Goal: Task Accomplishment & Management: Use online tool/utility

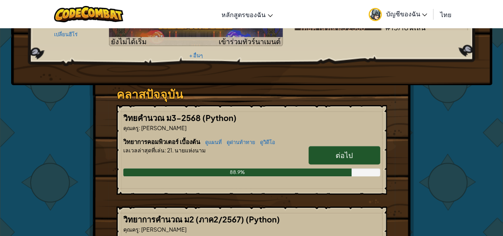
scroll to position [159, 0]
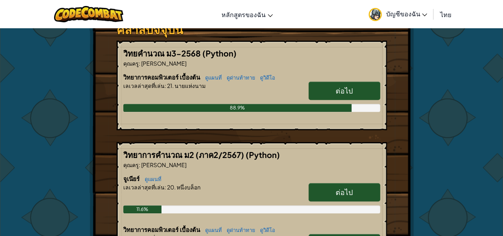
click at [322, 82] on link "ต่อไป" at bounding box center [345, 91] width 72 height 18
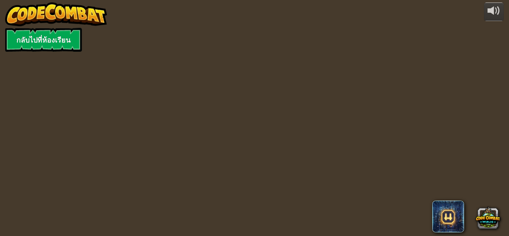
select select "th"
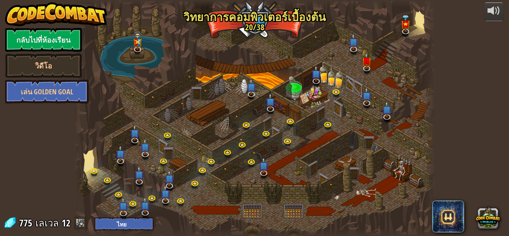
select select "th"
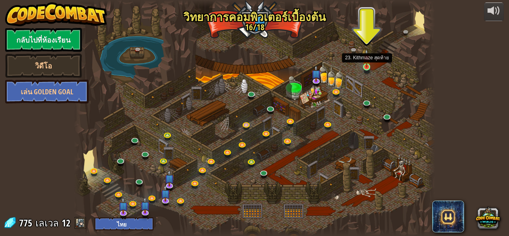
click at [366, 66] on img at bounding box center [367, 58] width 8 height 19
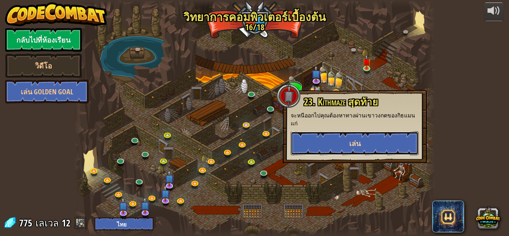
click at [358, 131] on button "เล่น" at bounding box center [355, 143] width 128 height 24
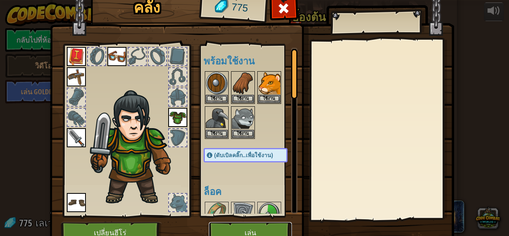
click at [270, 231] on button "เล่น" at bounding box center [250, 233] width 83 height 22
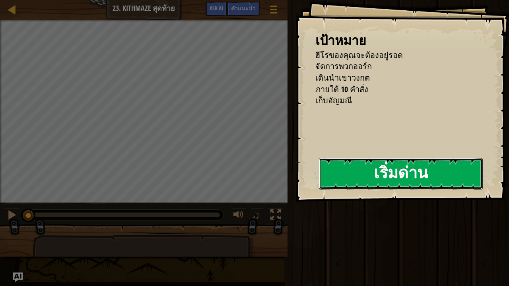
click at [390, 168] on button "เริ่มด่าน" at bounding box center [401, 173] width 164 height 31
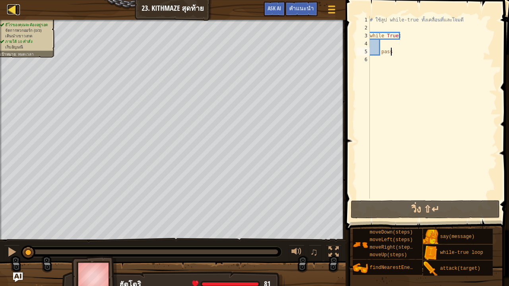
click at [16, 9] on div at bounding box center [12, 9] width 10 height 10
select select "th"
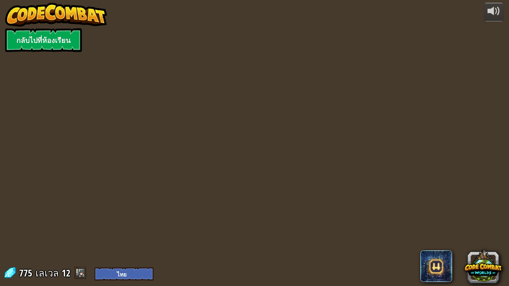
select select "th"
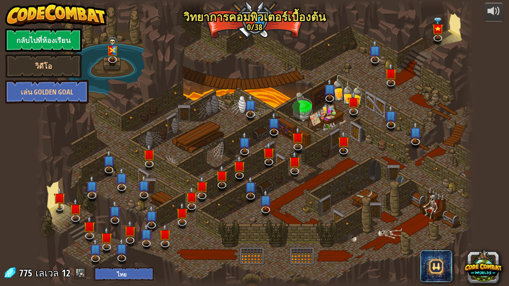
select select "th"
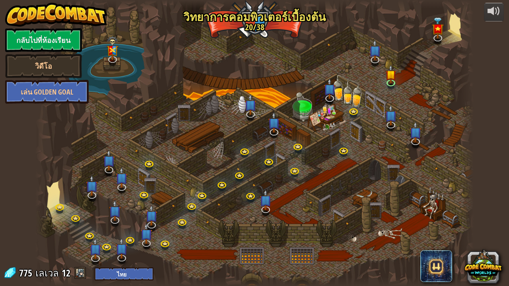
select select "th"
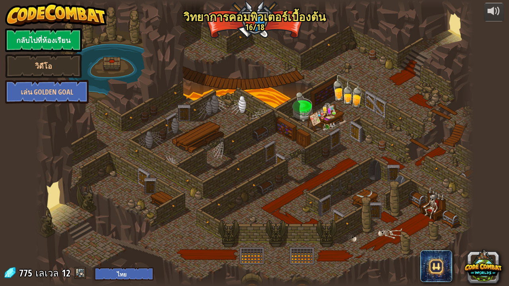
select select "th"
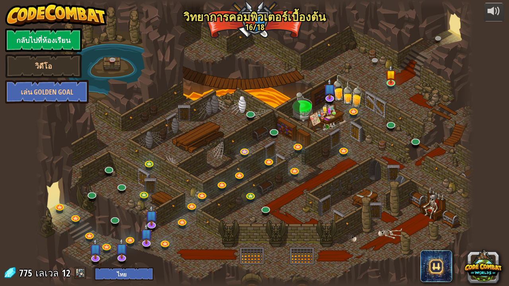
click at [251, 29] on div at bounding box center [254, 143] width 438 height 286
click at [74, 37] on link "กลับไปที่ห้องเรียน" at bounding box center [43, 40] width 77 height 24
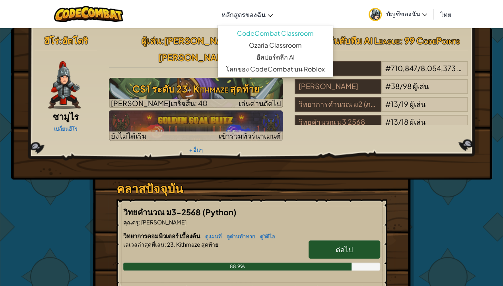
click at [272, 17] on icon at bounding box center [270, 15] width 5 height 3
click at [268, 15] on icon at bounding box center [270, 15] width 5 height 3
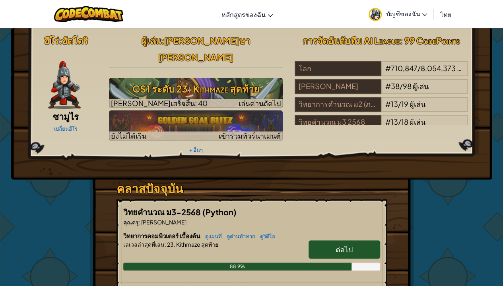
click at [119, 180] on h3 "คลาสปัจจุบัน" at bounding box center [252, 189] width 270 height 18
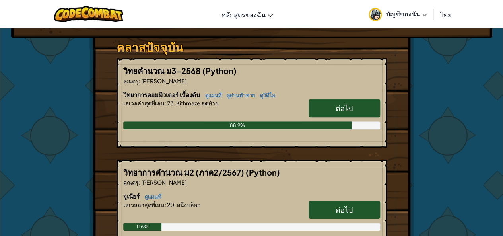
scroll to position [119, 0]
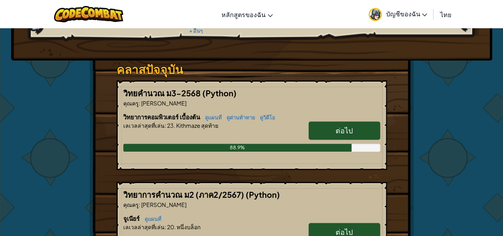
click at [338, 126] on span "ต่อไป" at bounding box center [344, 130] width 17 height 9
select select "th"
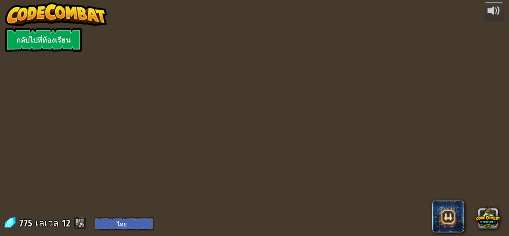
select select "th"
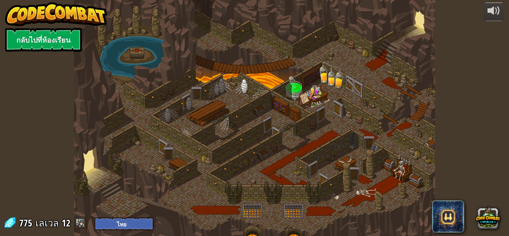
select select "th"
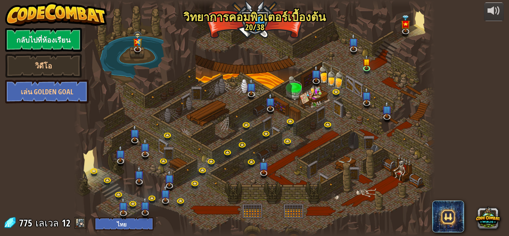
select select "th"
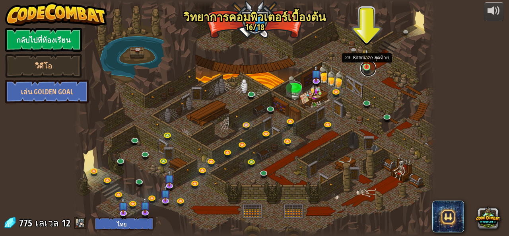
click at [365, 67] on link at bounding box center [368, 68] width 16 height 16
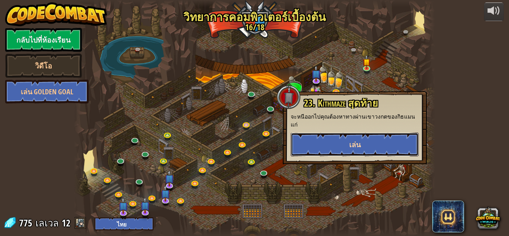
click at [353, 140] on span "เล่น" at bounding box center [355, 145] width 12 height 10
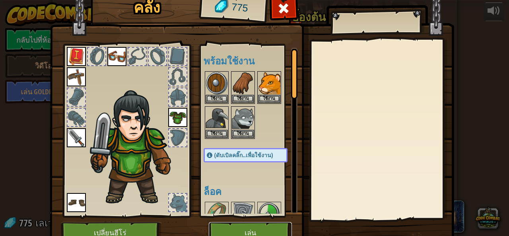
click at [257, 227] on button "เล่น" at bounding box center [250, 233] width 83 height 22
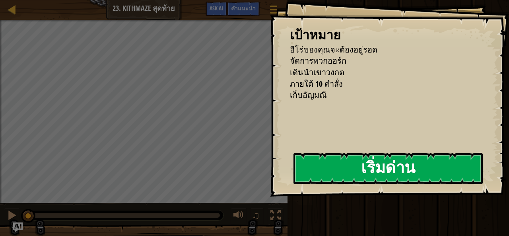
click at [338, 167] on button "เริ่มด่าน" at bounding box center [387, 168] width 189 height 31
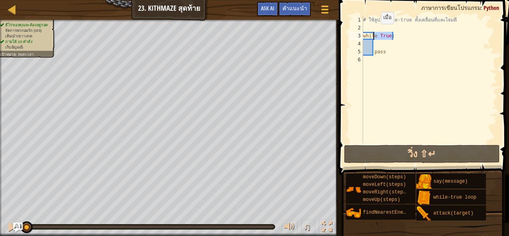
drag, startPoint x: 392, startPoint y: 35, endPoint x: 373, endPoint y: 31, distance: 18.7
click at [373, 31] on div "# ใช้ลูป while-true ทั้งเคลื่อนที่และโจมตี while True : pass" at bounding box center [429, 87] width 136 height 143
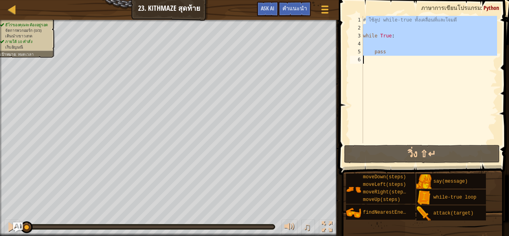
drag, startPoint x: 367, startPoint y: 21, endPoint x: 399, endPoint y: 58, distance: 49.9
click at [399, 58] on div "# ใช้ลูป while-true ทั้งเคลื่อนที่และโจมตี while True : pass" at bounding box center [429, 87] width 136 height 143
type textarea "#"
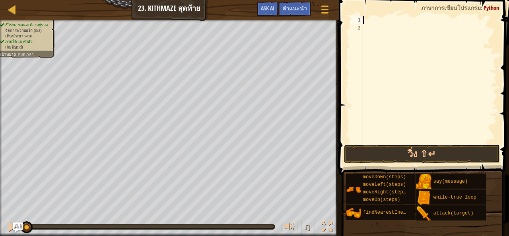
type textarea "pass"
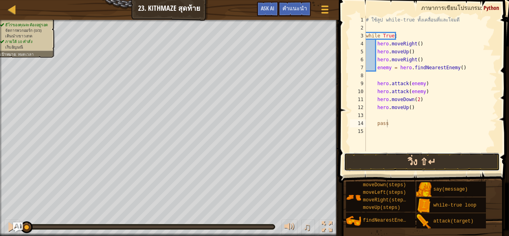
click at [408, 154] on button "วิ่ง ⇧↵" at bounding box center [422, 162] width 156 height 18
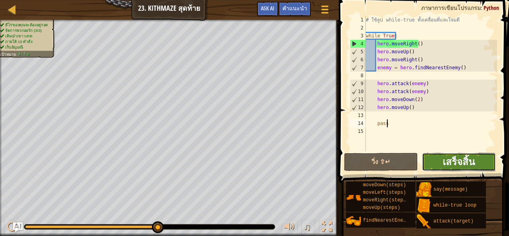
click at [468, 158] on span "เสร็จสิ้น" at bounding box center [459, 161] width 32 height 13
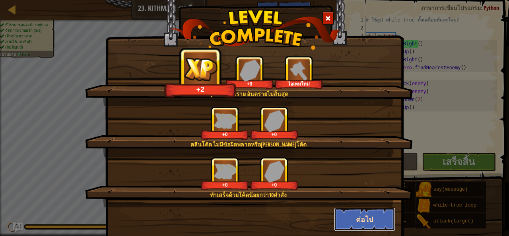
click at [376, 227] on button "ต่อไป" at bounding box center [365, 219] width 62 height 24
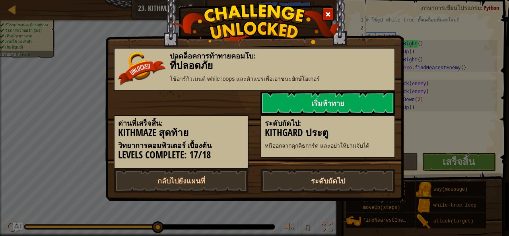
click at [349, 184] on link "ระดับถัดไป" at bounding box center [327, 181] width 135 height 24
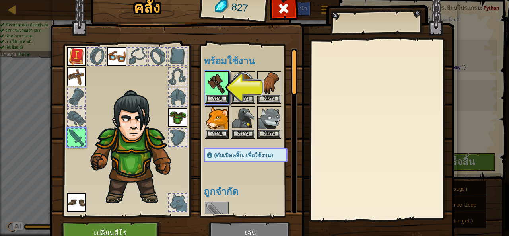
click at [252, 88] on div at bounding box center [254, 105] width 100 height 70
click at [244, 93] on img at bounding box center [243, 83] width 22 height 22
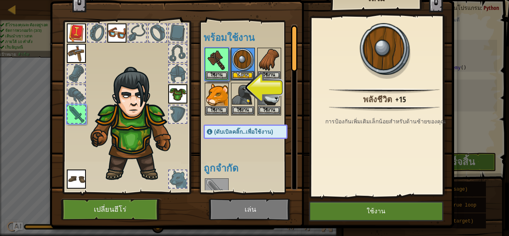
scroll to position [38, 0]
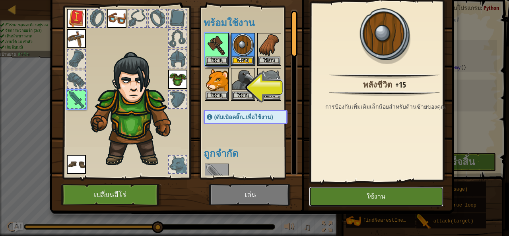
click at [363, 204] on button "ใช้งาน" at bounding box center [376, 196] width 134 height 20
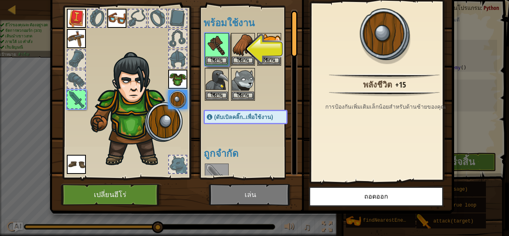
click at [259, 195] on img at bounding box center [252, 69] width 404 height 289
click at [223, 52] on img at bounding box center [217, 45] width 22 height 22
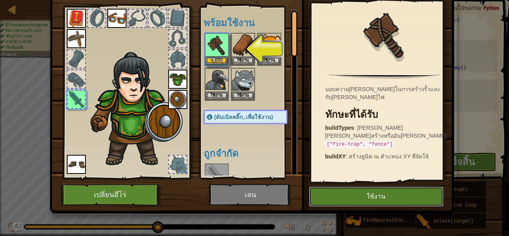
click at [368, 194] on button "ใช้งาน" at bounding box center [376, 196] width 134 height 20
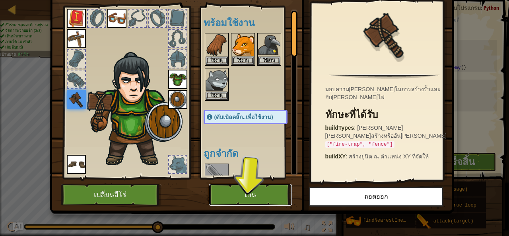
click at [285, 198] on button "เล่น" at bounding box center [250, 195] width 83 height 22
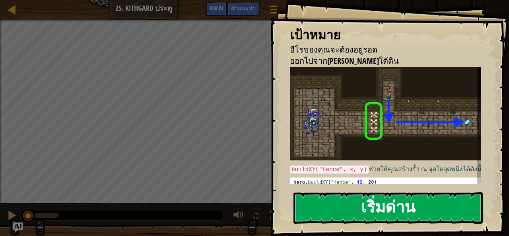
click at [365, 212] on button "เริ่มด่าน" at bounding box center [387, 207] width 189 height 31
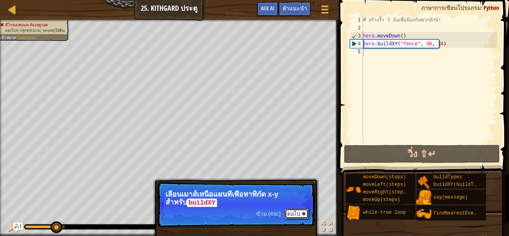
click at [302, 216] on button "ต่อไป" at bounding box center [297, 213] width 24 height 10
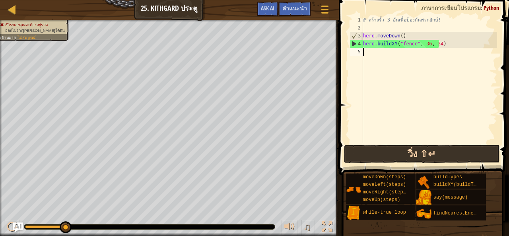
click at [379, 144] on div "1 2 3 4 5 # สร้างรั้ว 3 อันเพื่อป้องกันพวกยักษ์! hero . moveDown ( ) hero . bui…" at bounding box center [422, 103] width 173 height 198
click at [398, 154] on button "วิ่ง ⇧↵" at bounding box center [422, 154] width 156 height 18
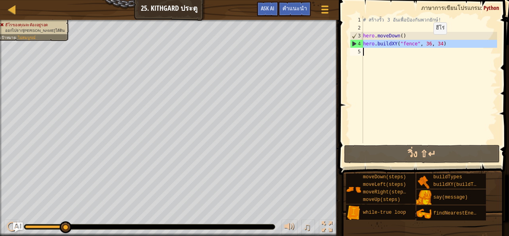
drag, startPoint x: 363, startPoint y: 47, endPoint x: 438, endPoint y: 45, distance: 75.2
click at [435, 43] on div "1 2 3 4 5 # สร้างรั้ว 3 อันเพื่อป้องกันพวกยักษ์! hero . moveDown ( ) hero . bui…" at bounding box center [422, 79] width 149 height 127
type textarea "hero.buildXY("fence", 36, 34)"
click at [365, 56] on div "# สร้างรั้ว 3 อันเพื่อป้องกันพวกยักษ์! hero . moveDown ( ) hero . buildXY ( "fe…" at bounding box center [429, 79] width 136 height 127
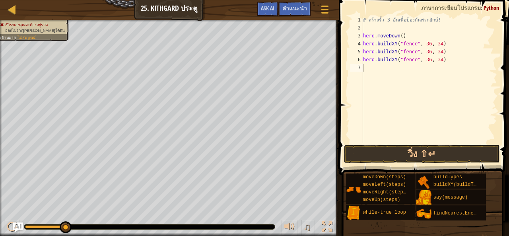
click at [406, 160] on button "วิ่ง ⇧↵" at bounding box center [422, 154] width 156 height 18
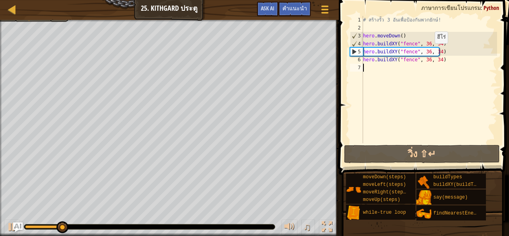
click at [428, 51] on div "# สร้างรั้ว 3 อันเพื่อป้องกันพวกยักษ์! hero . moveDown ( ) hero . buildXY ( "fe…" at bounding box center [429, 87] width 136 height 143
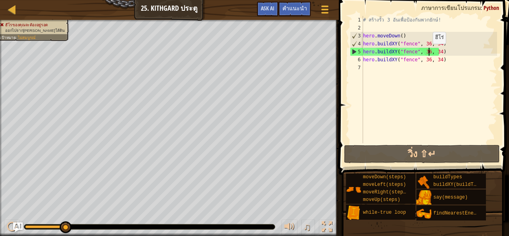
click at [425, 51] on div "# สร้างรั้ว 3 อันเพื่อป้องกันพวกยักษ์! hero . moveDown ( ) hero . buildXY ( "fe…" at bounding box center [429, 87] width 136 height 143
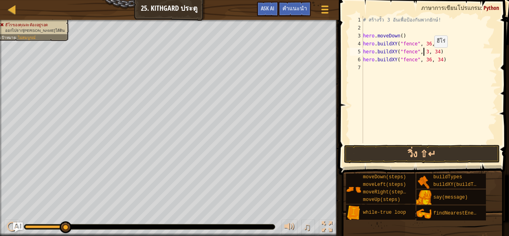
scroll to position [4, 5]
click at [436, 50] on div "# สร้างรั้ว 3 อันเพื่อป้องกันพวกยักษ์! hero . moveDown ( ) hero . buildXY ( "fe…" at bounding box center [429, 87] width 136 height 143
click at [427, 60] on div "# สร้างรั้ว 3 อันเพื่อป้องกันพวกยักษ์! hero . moveDown ( ) hero . buildXY ( "fe…" at bounding box center [429, 87] width 136 height 143
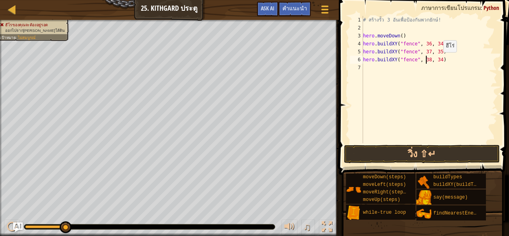
click at [437, 60] on div "# สร้างรั้ว 3 อันเพื่อป้องกันพวกยักษ์! hero . moveDown ( ) hero . buildXY ( "fe…" at bounding box center [429, 87] width 136 height 143
click at [413, 149] on button "วิ่ง ⇧↵" at bounding box center [422, 154] width 156 height 18
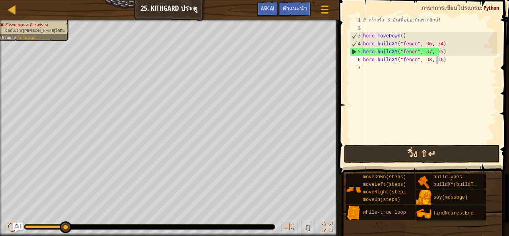
click at [443, 145] on div "hero.buildXY("fence", 38, 36) 1 2 3 4 5 6 7 # สร้างรั้ว 3 อันเพื่อป้องกันพวกยัก…" at bounding box center [422, 103] width 173 height 198
click at [445, 150] on button "วิ่ง ⇧↵" at bounding box center [422, 154] width 156 height 18
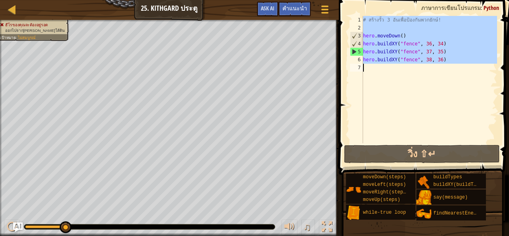
drag, startPoint x: 362, startPoint y: 21, endPoint x: 414, endPoint y: 66, distance: 68.8
click at [414, 66] on div "hero.buildXY("fence", 38, 36) 1 2 3 4 5 6 7 # สร้างรั้ว 3 อันเพื่อป้องกันพวกยัก…" at bounding box center [422, 79] width 149 height 127
type textarea "hero.buildXY("fence", 38, 36)"
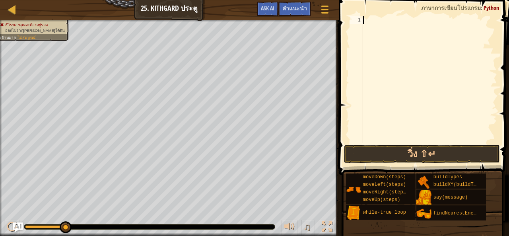
scroll to position [4, 0]
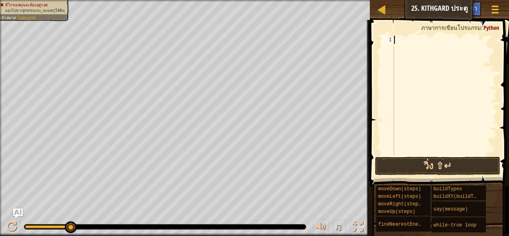
paste textarea "hero.moveRight(3)"
type textarea "hero.moveRight(3)"
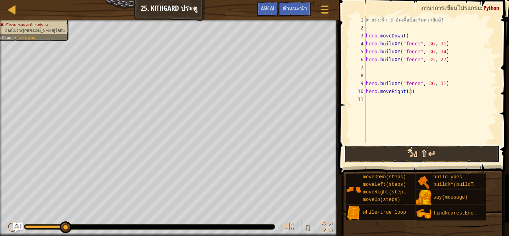
click at [373, 149] on button "วิ่ง ⇧↵" at bounding box center [422, 154] width 156 height 18
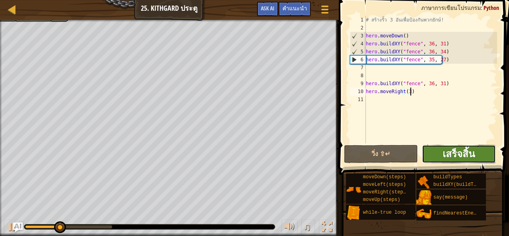
click at [471, 157] on span "เสร็จสิ้น" at bounding box center [459, 153] width 32 height 13
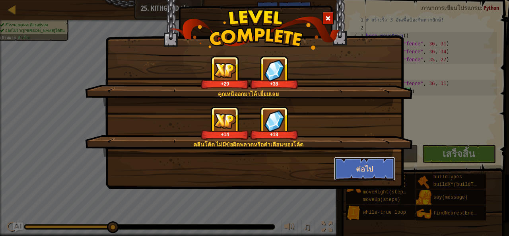
click at [381, 178] on button "ต่อไป" at bounding box center [365, 169] width 62 height 24
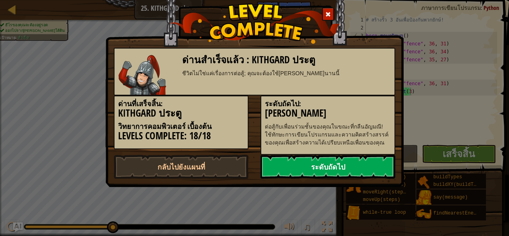
click at [348, 165] on link "ระดับถัดไป" at bounding box center [327, 167] width 135 height 24
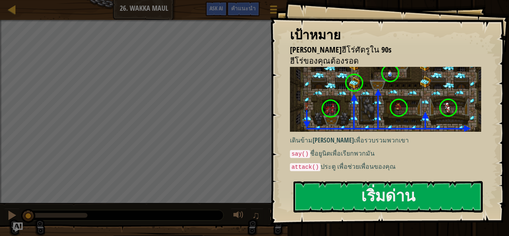
click at [355, 174] on div "เป้าหมาย [PERSON_NAME]ฮีโร่ศัตรูใน 90s ฮีโร่ของคุณต้องรอด เดินข้าม[PERSON_NAME]…" at bounding box center [389, 112] width 239 height 225
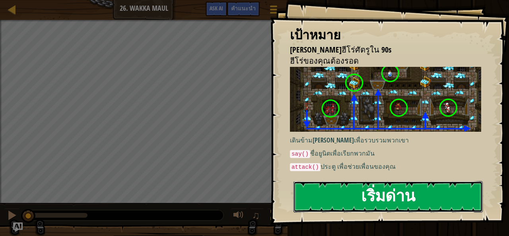
click at [359, 194] on button "เริ่มด่าน" at bounding box center [387, 196] width 189 height 31
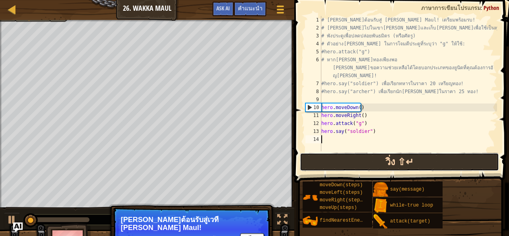
click at [392, 160] on button "วิ่ง ⇧↵" at bounding box center [399, 162] width 199 height 18
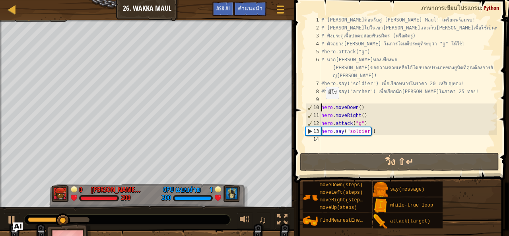
click at [321, 107] on div "# [PERSON_NAME]ต้อนรับสู่ [PERSON_NAME] Maul! เตรียมพร้อมรบ! # [PERSON_NAME]ไปใ…" at bounding box center [408, 91] width 177 height 151
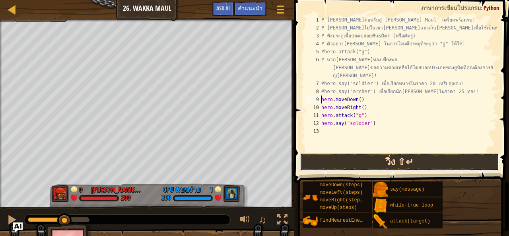
click at [343, 154] on button "วิ่ง ⇧↵" at bounding box center [399, 162] width 199 height 18
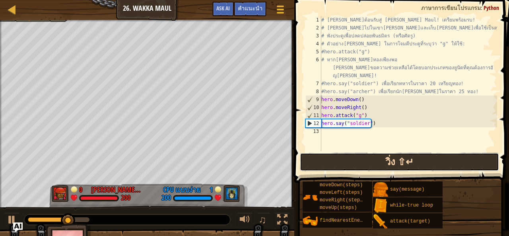
click at [345, 154] on button "วิ่ง ⇧↵" at bounding box center [399, 162] width 199 height 18
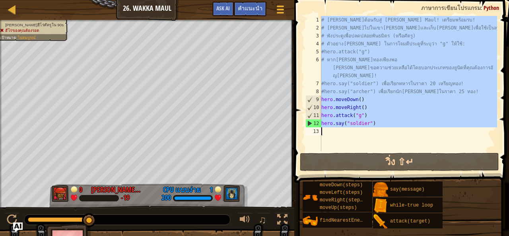
drag, startPoint x: 321, startPoint y: 23, endPoint x: 416, endPoint y: 146, distance: 154.8
click at [415, 146] on div "# [PERSON_NAME]ต้อนรับสู่ [PERSON_NAME] Maul! เตรียมพร้อมรบ! # [PERSON_NAME]ไปใ…" at bounding box center [408, 91] width 177 height 151
type textarea "hero.say("soldier")"
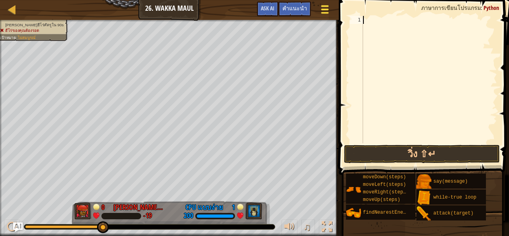
click at [326, 8] on div at bounding box center [324, 10] width 11 height 12
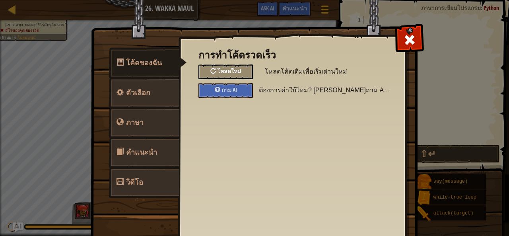
click at [217, 70] on span "โหลดใหม่" at bounding box center [229, 71] width 24 height 8
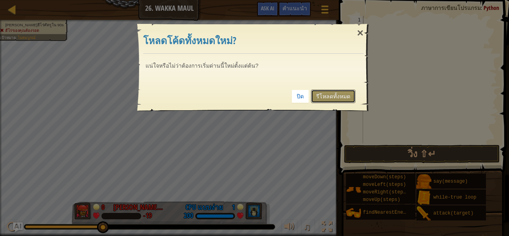
click at [341, 96] on link "รีโหลดทั้งหมด" at bounding box center [333, 96] width 45 height 14
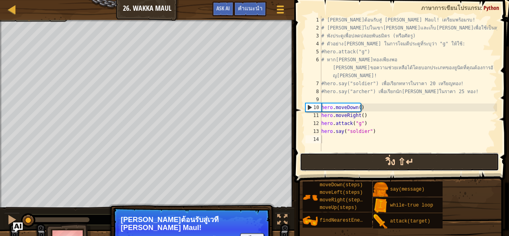
click at [390, 163] on button "วิ่ง ⇧↵" at bounding box center [399, 162] width 199 height 18
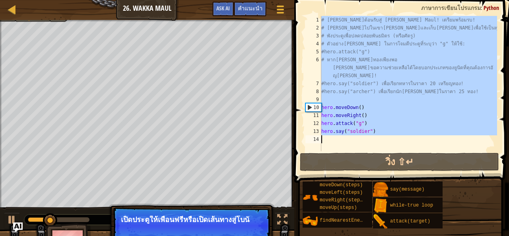
drag, startPoint x: 320, startPoint y: 21, endPoint x: 388, endPoint y: 135, distance: 132.7
click at [388, 135] on div "1 2 3 4 5 6 7 8 9 10 11 12 13 14 # [PERSON_NAME]ต้อนรับสู่ [PERSON_NAME] Maul! …" at bounding box center [400, 83] width 193 height 135
type textarea "hero.say("soldier")"
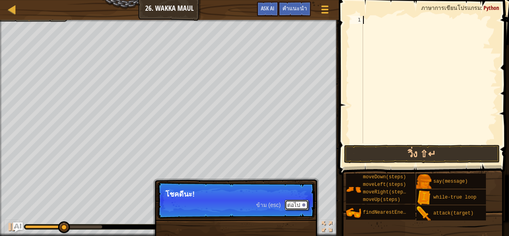
click at [297, 205] on button "ต่อไป" at bounding box center [297, 205] width 24 height 10
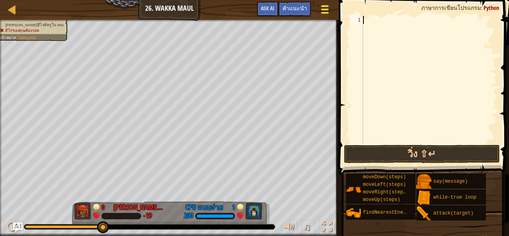
click at [331, 6] on button "เมนูเกม" at bounding box center [325, 10] width 21 height 19
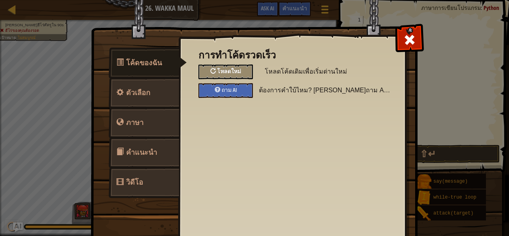
click at [217, 68] on span "โหลดใหม่" at bounding box center [229, 71] width 24 height 8
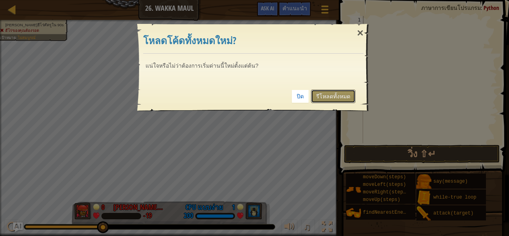
click at [339, 99] on link "รีโหลดทั้งหมด" at bounding box center [333, 96] width 45 height 14
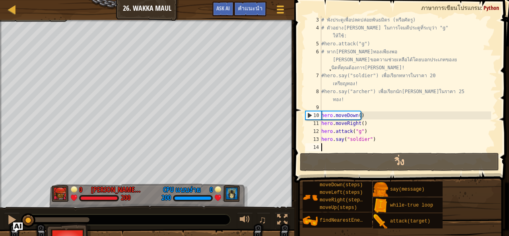
scroll to position [24, 0]
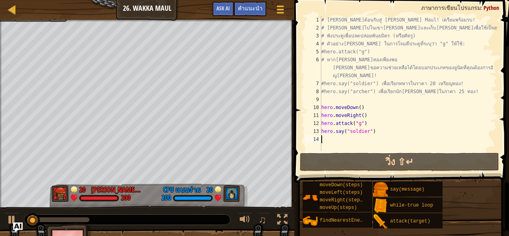
paste textarea "hero.say("scout")"
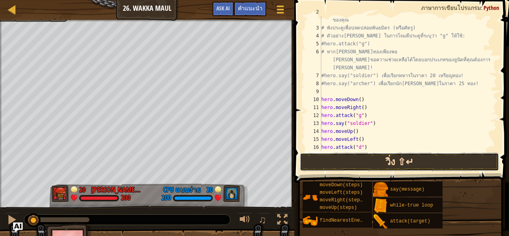
click at [388, 159] on button "วิ่ง ⇧↵" at bounding box center [399, 162] width 199 height 18
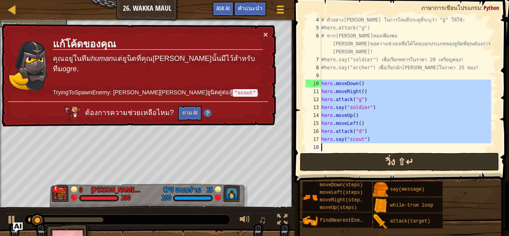
scroll to position [32, 0]
drag, startPoint x: 319, startPoint y: 103, endPoint x: 361, endPoint y: 154, distance: 66.4
click at [361, 154] on div "hero.say("scout") 4 5 6 7 8 9 10 11 12 13 14 15 16 17 18 # ตัวอย่าง[PERSON_NAME…" at bounding box center [400, 107] width 217 height 206
type textarea "hero.say("scout")"
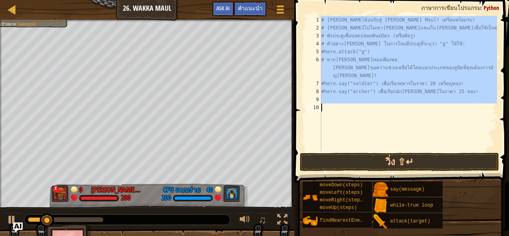
drag, startPoint x: 317, startPoint y: 23, endPoint x: 397, endPoint y: 113, distance: 120.6
click at [397, 113] on div "1 2 3 4 5 6 7 8 9 10 # [PERSON_NAME]ต้อนรับสู่ [PERSON_NAME] Maul! เตรียมพร้อมร…" at bounding box center [400, 83] width 193 height 135
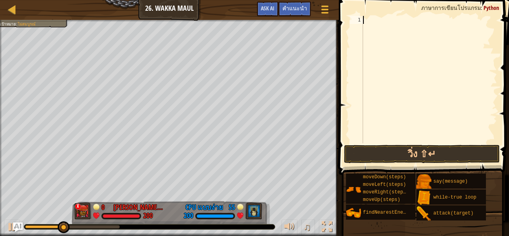
paste textarea "hero.say("scout")"
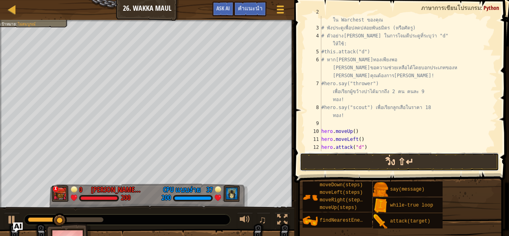
click at [417, 155] on button "วิ่ง ⇧↵" at bounding box center [399, 162] width 199 height 18
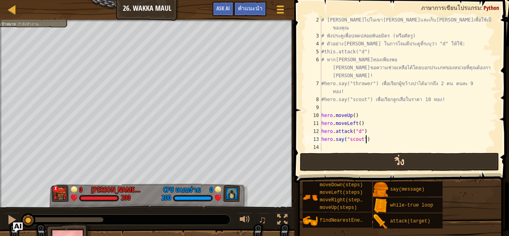
scroll to position [8, 0]
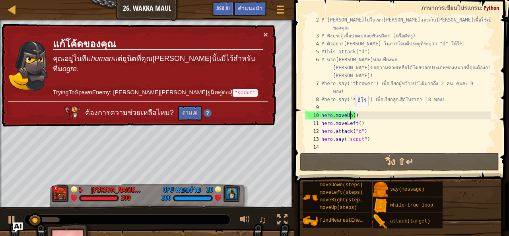
click at [351, 115] on div "# [PERSON_NAME]ไปในเขา[PERSON_NAME]และเก็บ[PERSON_NAME]เพื่อใช้เป็นทุนใน Warche…" at bounding box center [405, 95] width 171 height 159
click at [353, 114] on div "# [PERSON_NAME]ไปในเขา[PERSON_NAME]และเก็บ[PERSON_NAME]เพื่อใช้เป็นทุนใน Warche…" at bounding box center [405, 95] width 171 height 159
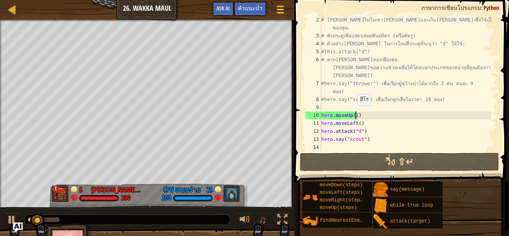
scroll to position [4, 2]
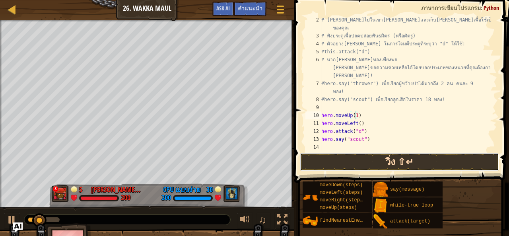
click at [415, 165] on button "วิ่ง ⇧↵" at bounding box center [399, 162] width 199 height 18
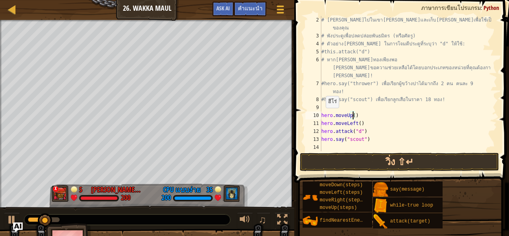
click at [319, 117] on div "10" at bounding box center [313, 115] width 16 height 8
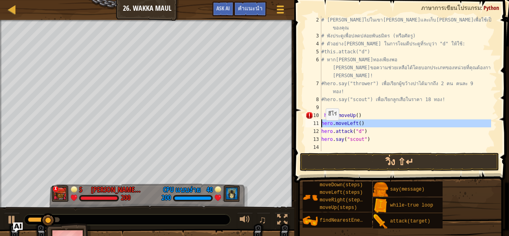
click at [320, 124] on div "11" at bounding box center [313, 123] width 16 height 8
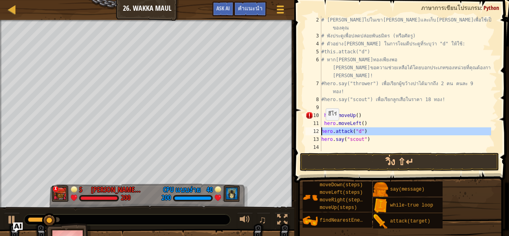
click at [320, 131] on div "12" at bounding box center [313, 131] width 16 height 8
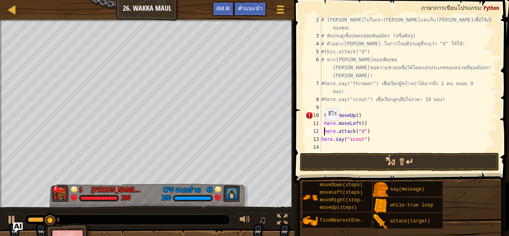
click at [320, 137] on div "13" at bounding box center [313, 139] width 16 height 8
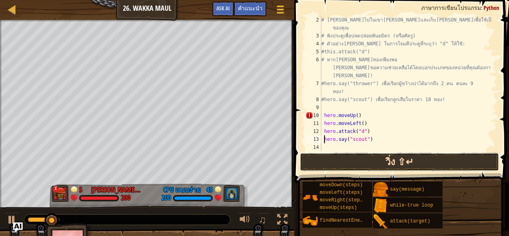
click at [342, 155] on button "วิ่ง ⇧↵" at bounding box center [399, 162] width 199 height 18
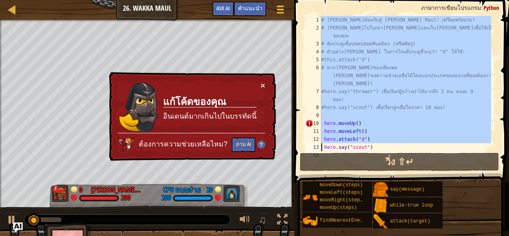
scroll to position [8, 0]
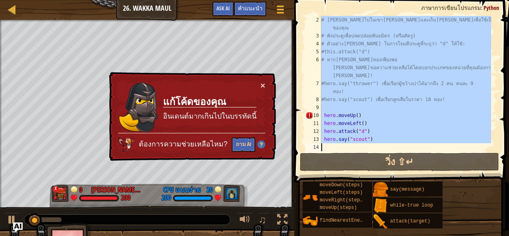
drag, startPoint x: 318, startPoint y: 17, endPoint x: 369, endPoint y: 152, distance: 145.0
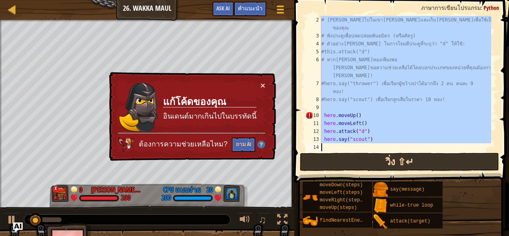
type textarea "\"
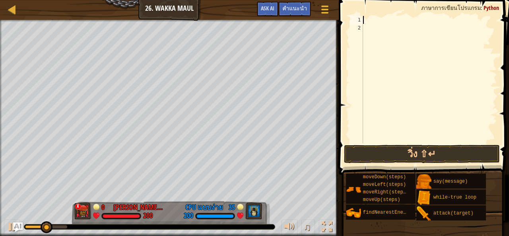
paste textarea "hero.say("scout")"
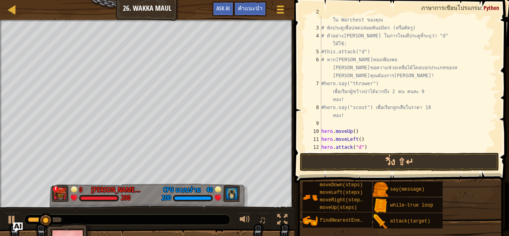
scroll to position [0, 0]
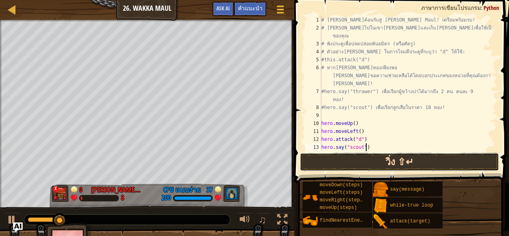
click at [394, 163] on button "วิ่ง ⇧↵" at bounding box center [399, 162] width 199 height 18
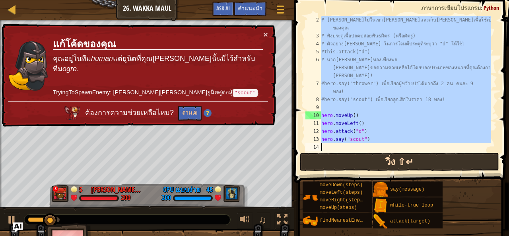
scroll to position [8, 0]
drag, startPoint x: 318, startPoint y: 21, endPoint x: 394, endPoint y: 162, distance: 159.2
type textarea "hero.say("scout")"
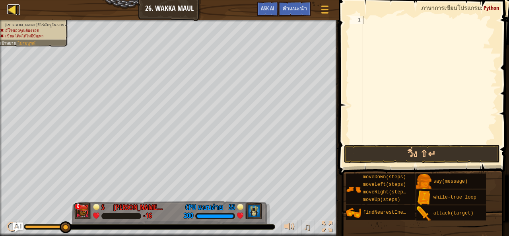
click at [8, 4] on div at bounding box center [12, 9] width 10 height 10
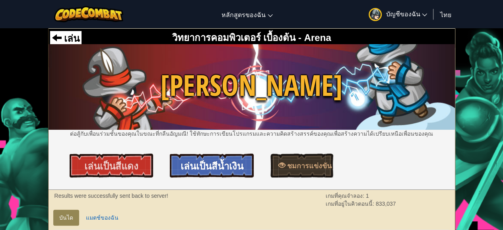
click at [212, 165] on span "เล่นเป็นสีน้ำเงิน" at bounding box center [212, 165] width 63 height 13
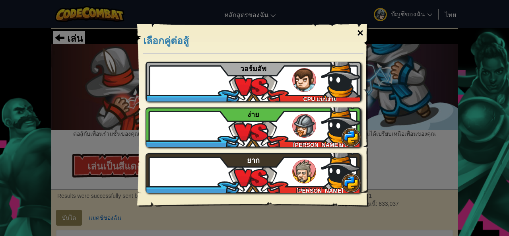
click at [357, 31] on div "×" at bounding box center [360, 32] width 18 height 23
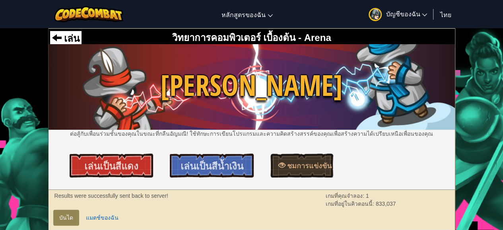
click at [55, 35] on span at bounding box center [57, 38] width 10 height 10
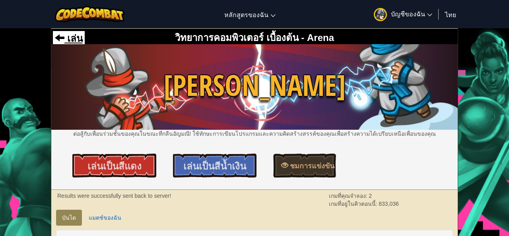
select select "th"
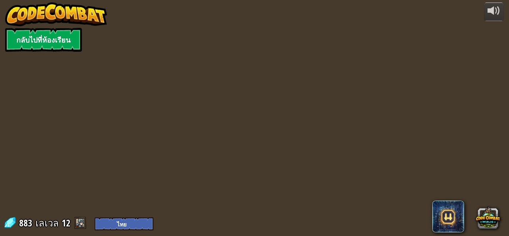
select select "th"
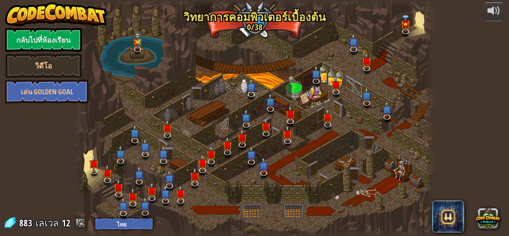
select select "th"
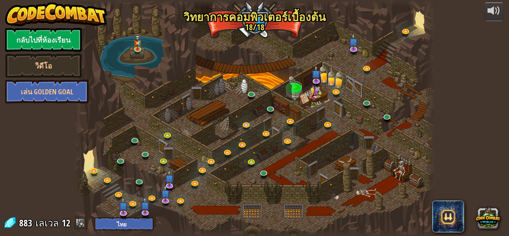
select select "th"
click at [134, 47] on img at bounding box center [137, 37] width 8 height 21
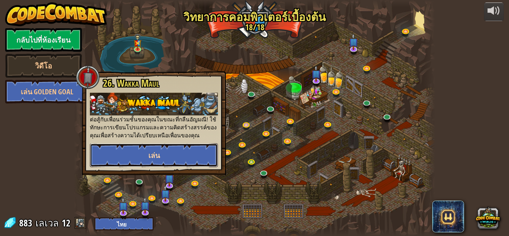
click at [156, 156] on span "เล่น" at bounding box center [154, 155] width 12 height 10
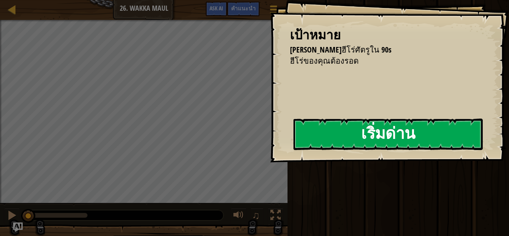
click at [355, 141] on button "เริ่มด่าน" at bounding box center [387, 133] width 189 height 31
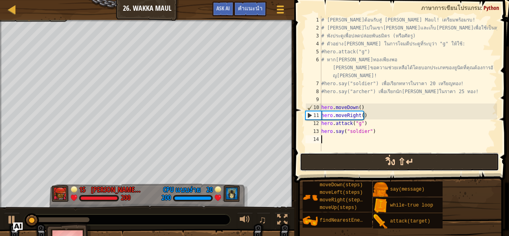
drag, startPoint x: 386, startPoint y: 170, endPoint x: 381, endPoint y: 161, distance: 9.6
click at [386, 169] on button "วิ่ง ⇧↵" at bounding box center [399, 162] width 199 height 18
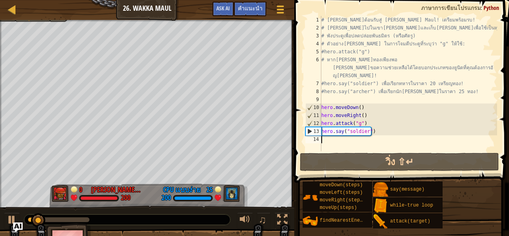
select select "th"
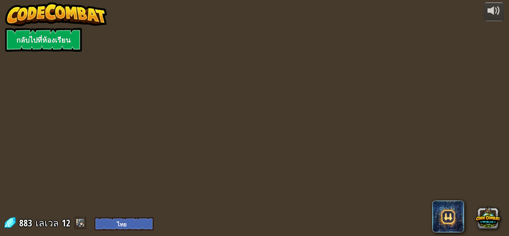
select select "th"
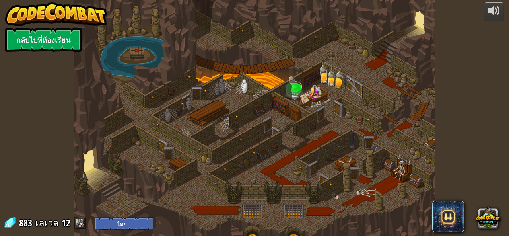
select select "th"
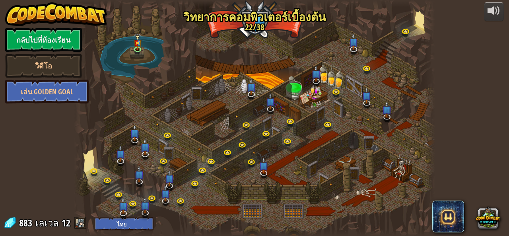
select select "th"
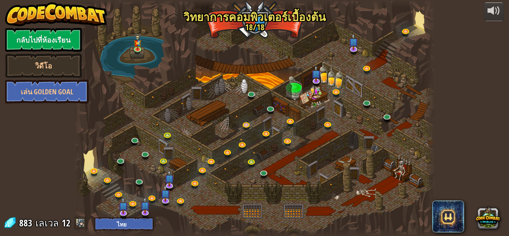
click at [131, 48] on div at bounding box center [254, 118] width 361 height 236
click at [134, 47] on img at bounding box center [137, 37] width 8 height 21
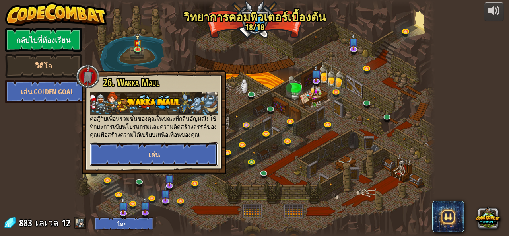
click at [157, 149] on button "เล่น" at bounding box center [154, 154] width 128 height 24
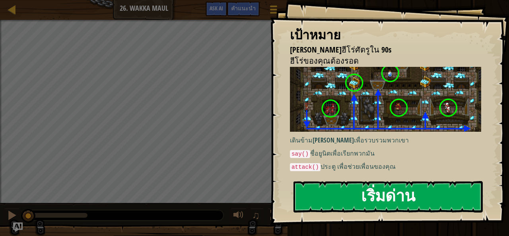
drag, startPoint x: 380, startPoint y: 198, endPoint x: 364, endPoint y: 194, distance: 16.0
click at [379, 198] on button "เริ่มด่าน" at bounding box center [387, 196] width 189 height 31
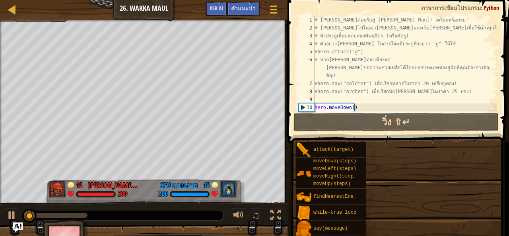
click at [5, 14] on div "บันได วิทยาการคอมพิวเตอร์ เบื้องต้น 26. [PERSON_NAME] Maul เมนูเกม เสร็จ[PERSON…" at bounding box center [143, 10] width 287 height 20
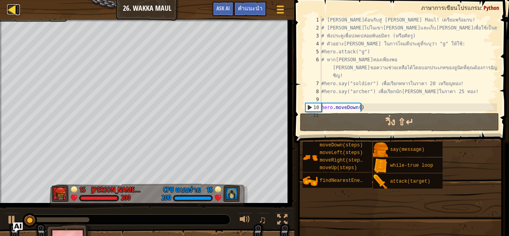
click at [12, 12] on div at bounding box center [12, 9] width 10 height 10
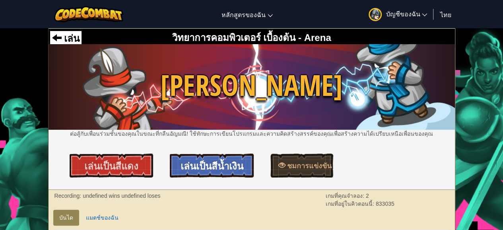
click at [202, 170] on span "เล่นเป็นสีน้ำเงิน" at bounding box center [212, 165] width 63 height 13
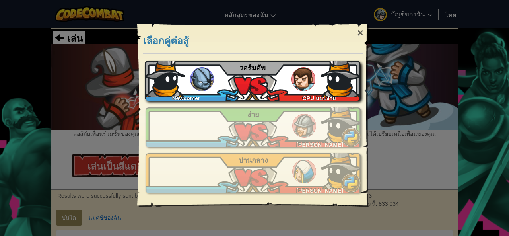
drag, startPoint x: 252, startPoint y: 55, endPoint x: 251, endPoint y: 74, distance: 18.7
click at [251, 74] on div "[PERSON_NAME]ตัวอย่างการสอน แนะนำ[PERSON_NAME]ไม่เคย[PERSON_NAME][PERSON_NAME] …" at bounding box center [253, 130] width 231 height 153
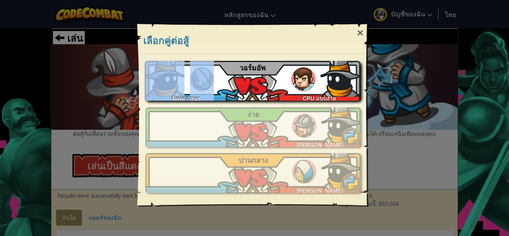
click at [250, 78] on div "Newcomer CPU แบบง่าย วอร์มอัพ" at bounding box center [253, 81] width 216 height 40
